Goal: Task Accomplishment & Management: Complete application form

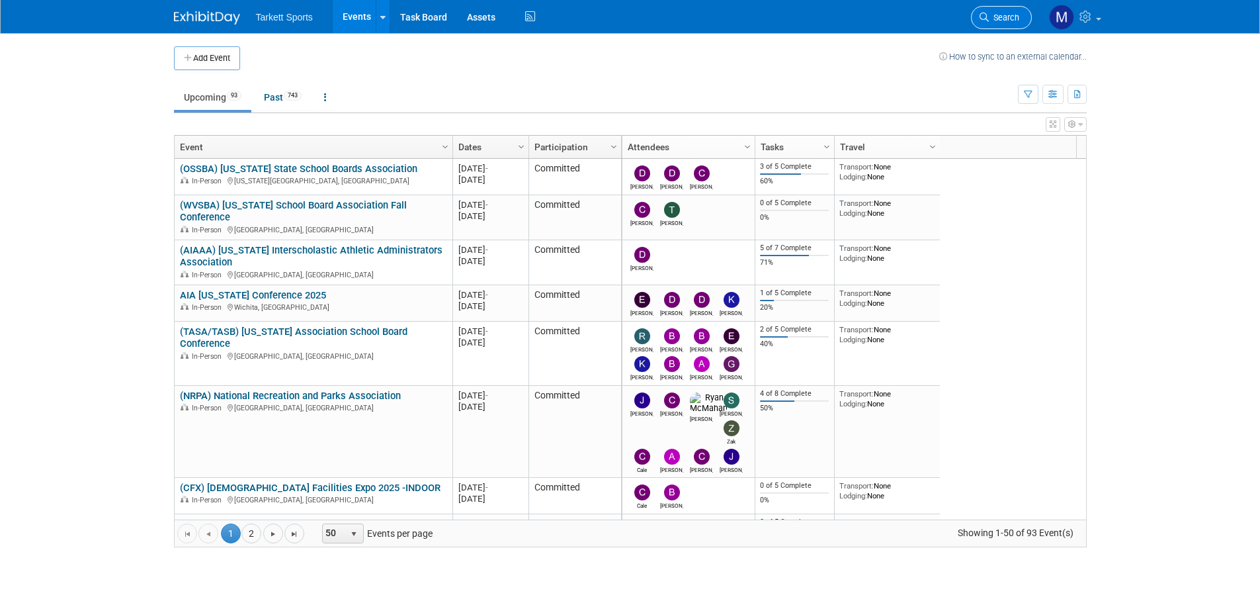
click at [992, 15] on span "Search" at bounding box center [1004, 18] width 30 height 10
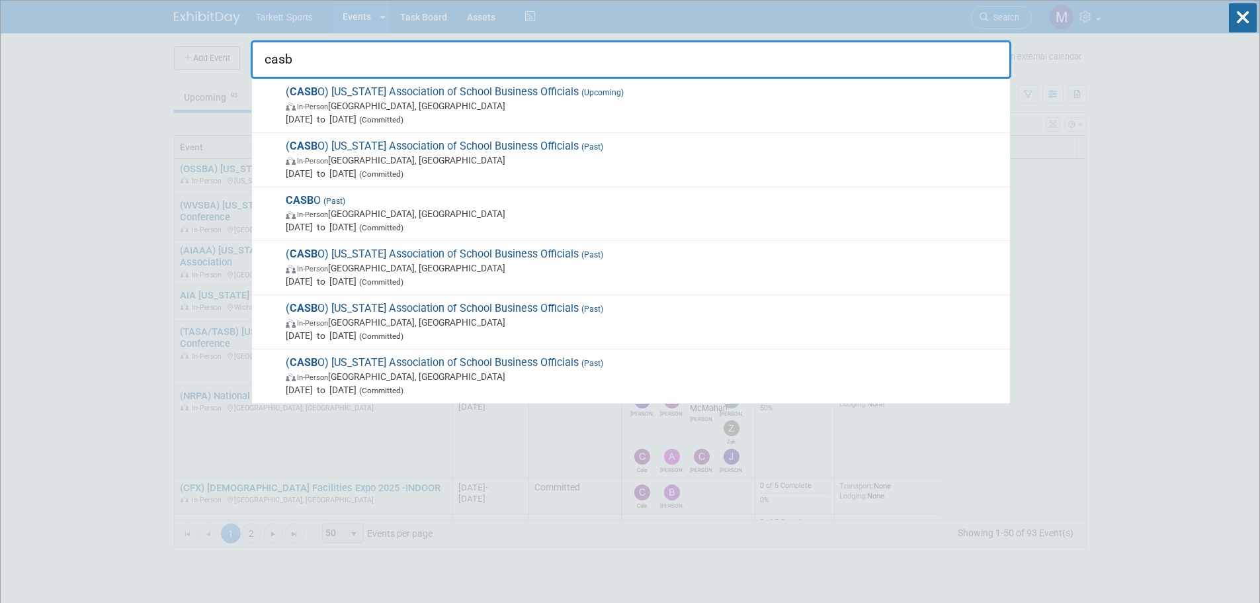
click at [370, 51] on input "casb" at bounding box center [631, 59] width 761 height 38
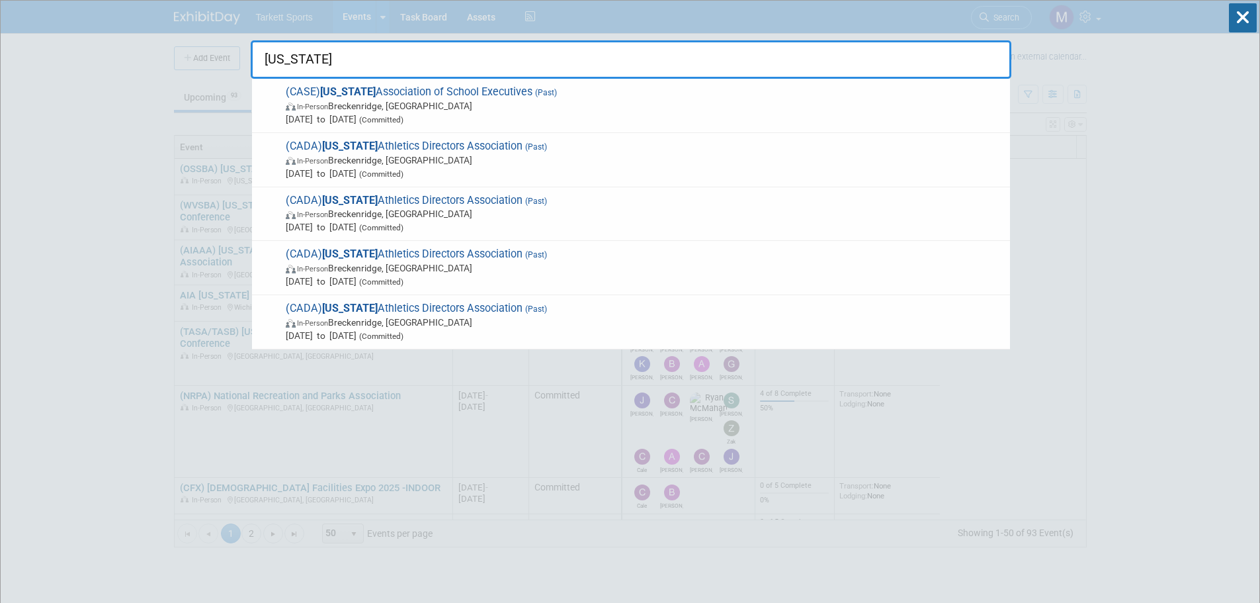
type input "[US_STATE]"
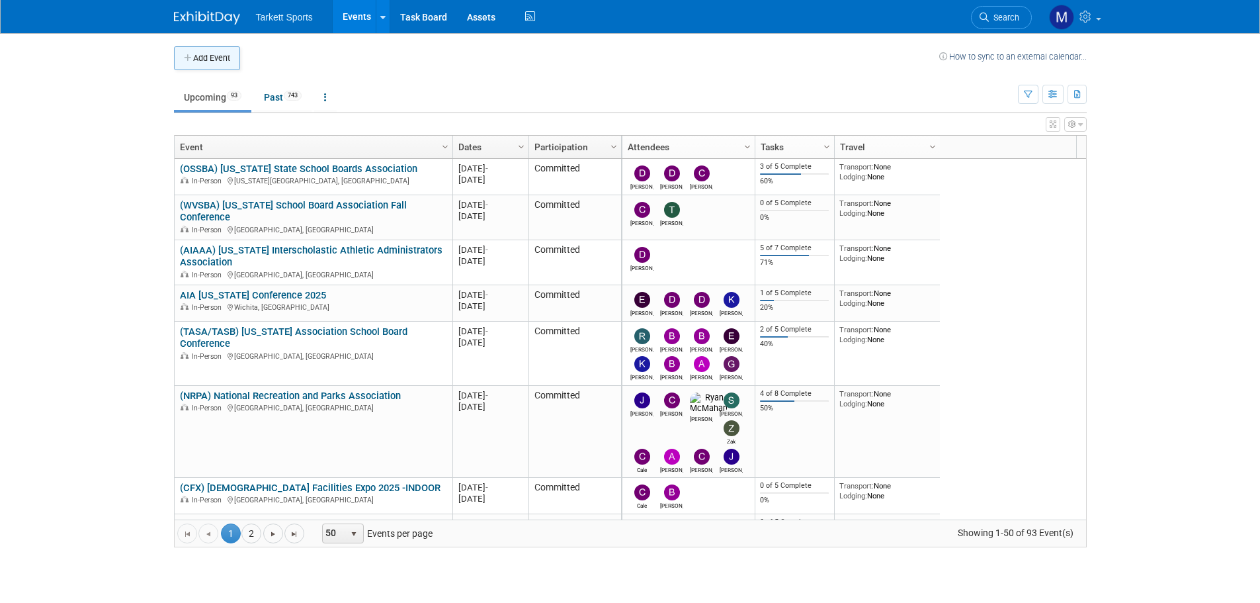
click at [194, 58] on button "Add Event" at bounding box center [207, 58] width 66 height 24
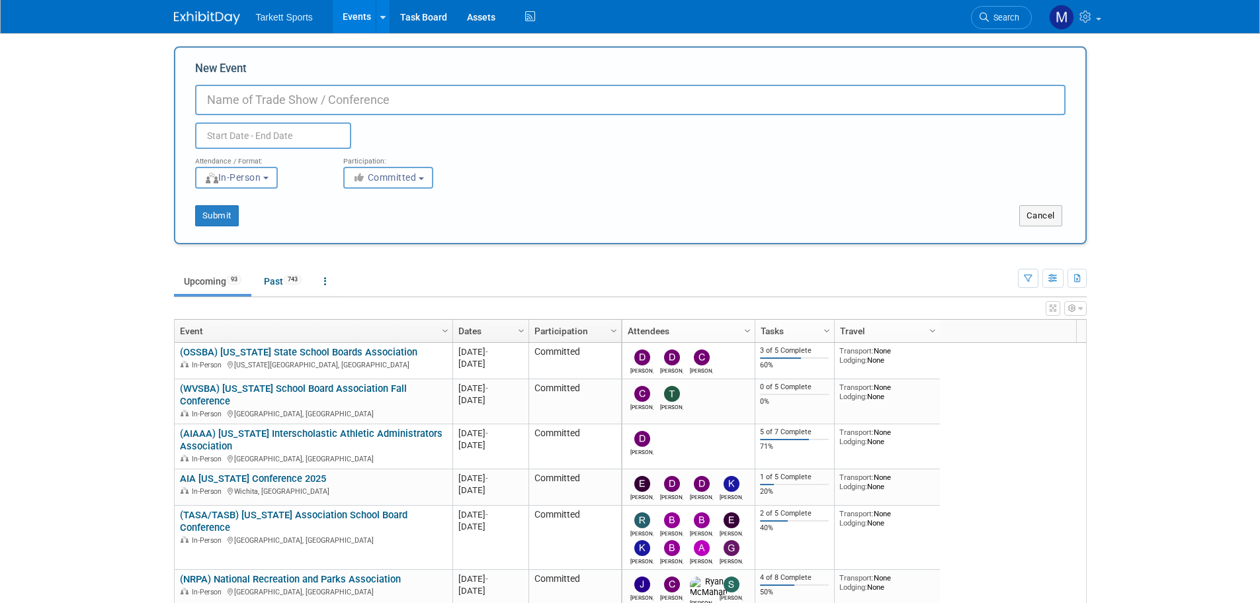
click at [259, 95] on input "New Event" at bounding box center [630, 100] width 870 height 30
type input "(CASB) [US_STATE] Association of School Boards"
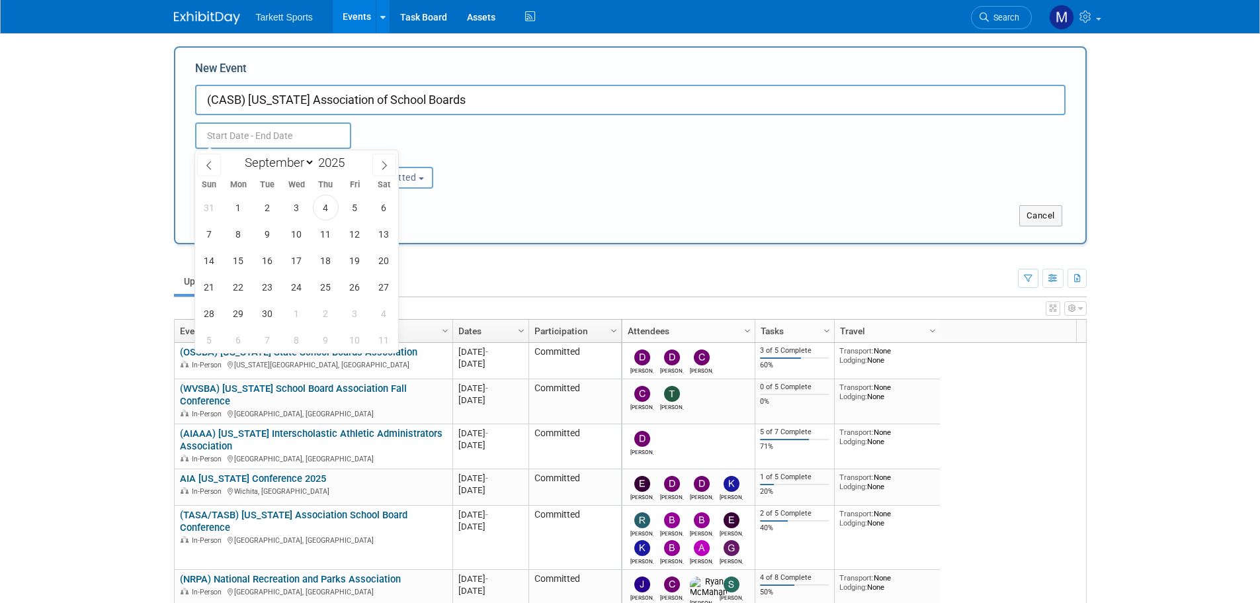
click at [224, 139] on input "text" at bounding box center [273, 135] width 156 height 26
click at [375, 164] on span at bounding box center [384, 164] width 24 height 22
click at [376, 164] on span at bounding box center [384, 164] width 24 height 22
click at [394, 163] on span at bounding box center [384, 164] width 24 height 22
select select "11"
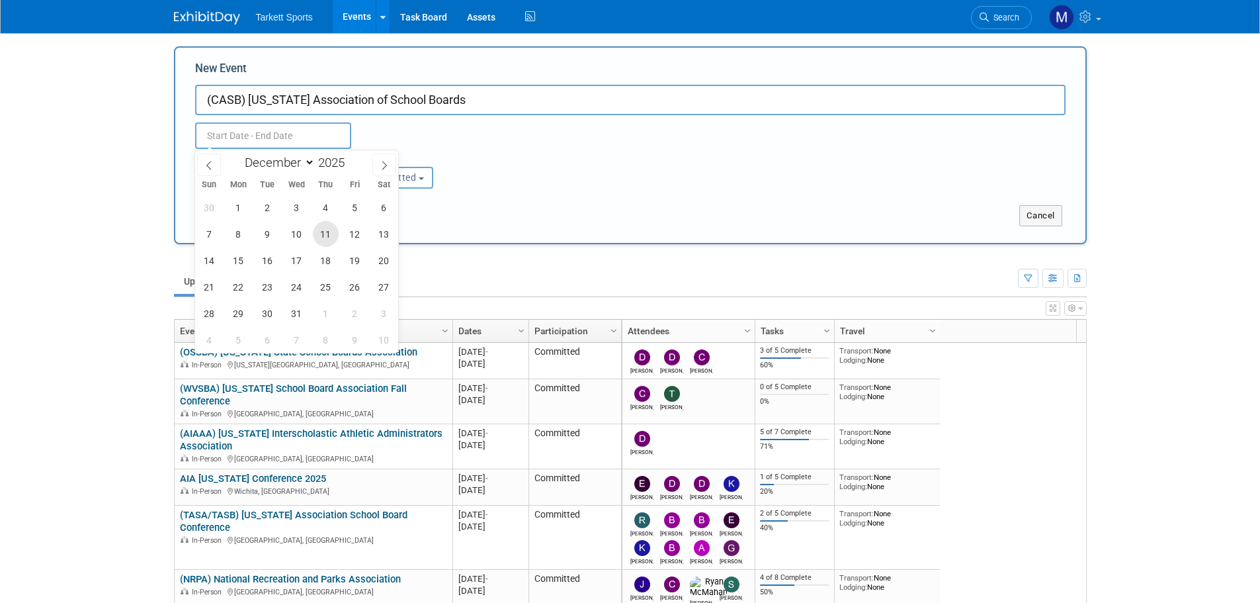
click at [326, 239] on span "11" at bounding box center [326, 234] width 26 height 26
click at [392, 237] on span "13" at bounding box center [384, 234] width 26 height 26
type input "[DATE] to [DATE]"
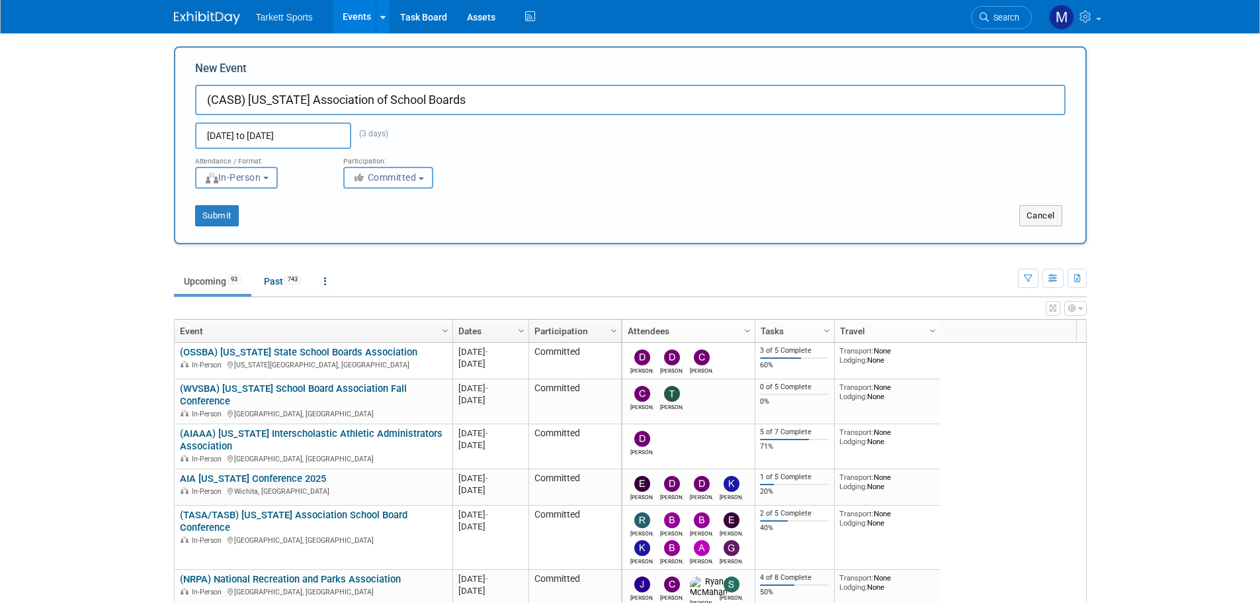
click at [417, 183] on button "Committed" at bounding box center [388, 178] width 90 height 22
click at [411, 222] on label "Considering" at bounding box center [394, 227] width 87 height 17
click at [356, 224] on input "Considering" at bounding box center [351, 228] width 9 height 9
select select "2"
click at [223, 219] on button "Submit" at bounding box center [217, 215] width 44 height 21
